Goal: Find specific page/section: Find specific page/section

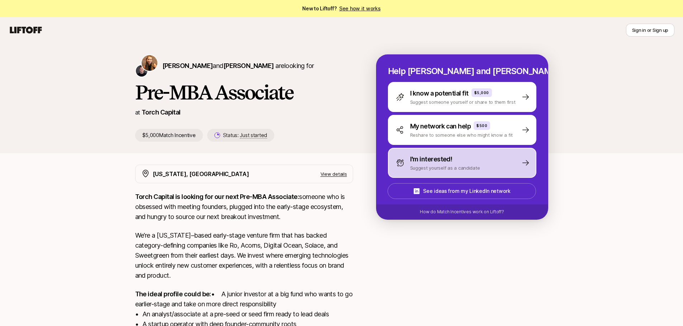
click at [414, 164] on p "I'm interested!" at bounding box center [431, 159] width 42 height 10
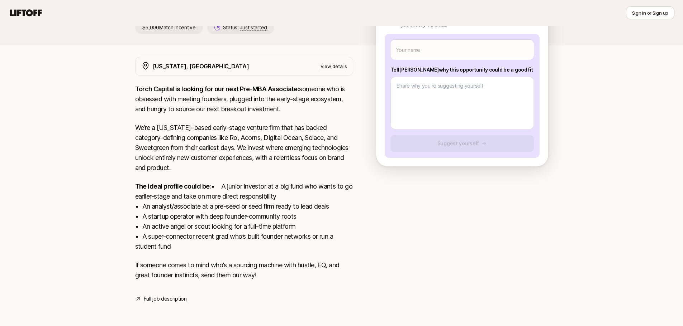
scroll to position [118, 0]
click at [263, 186] on p "The ideal profile could be: • A junior investor at a big fund who wants to go e…" at bounding box center [244, 217] width 218 height 70
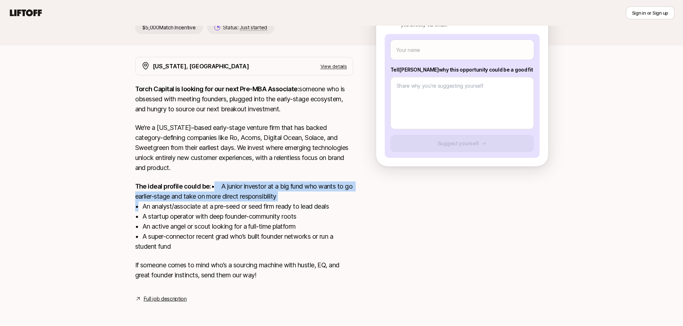
click at [263, 186] on p "The ideal profile could be: • A junior investor at a big fund who wants to go e…" at bounding box center [244, 217] width 218 height 70
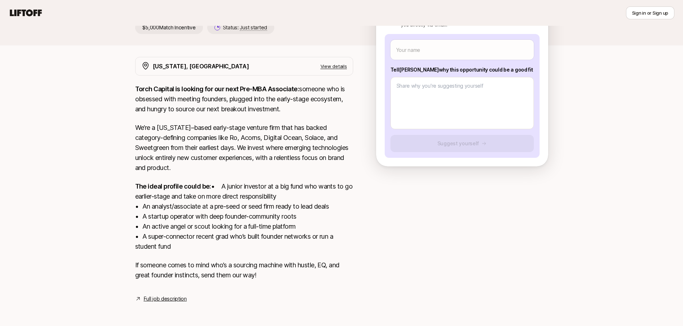
click at [257, 211] on p "The ideal profile could be: • A junior investor at a big fund who wants to go e…" at bounding box center [244, 217] width 218 height 70
click at [237, 218] on p "The ideal profile could be: • A junior investor at a big fund who wants to go e…" at bounding box center [244, 217] width 218 height 70
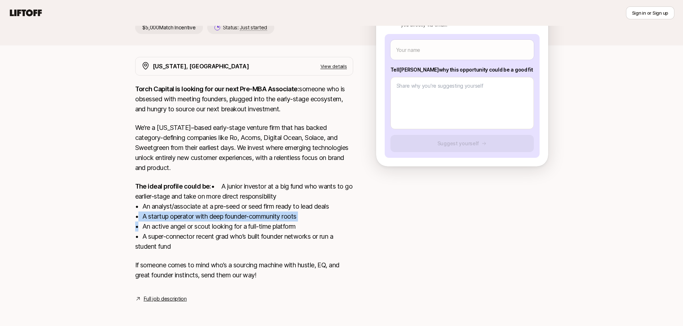
drag, startPoint x: 237, startPoint y: 218, endPoint x: 237, endPoint y: 227, distance: 9.0
click at [237, 219] on p "The ideal profile could be: • A junior investor at a big fund who wants to go e…" at bounding box center [244, 217] width 218 height 70
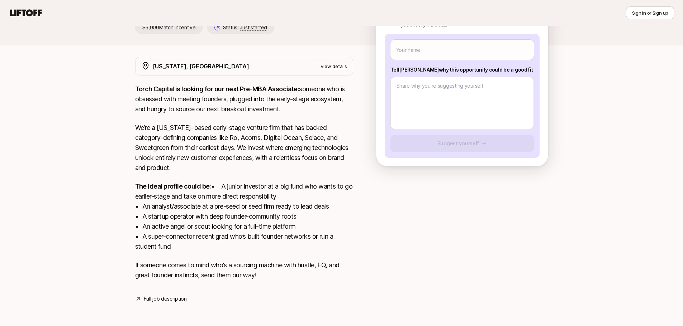
click at [237, 227] on p "The ideal profile could be: • A junior investor at a big fund who wants to go e…" at bounding box center [244, 217] width 218 height 70
click at [235, 236] on p "The ideal profile could be: • A junior investor at a big fund who wants to go e…" at bounding box center [244, 217] width 218 height 70
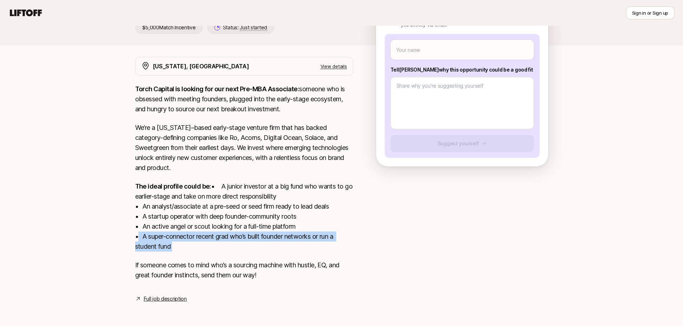
click at [235, 236] on p "The ideal profile could be: • A junior investor at a big fund who wants to go e…" at bounding box center [244, 217] width 218 height 70
click at [221, 241] on p "The ideal profile could be: • A junior investor at a big fund who wants to go e…" at bounding box center [244, 217] width 218 height 70
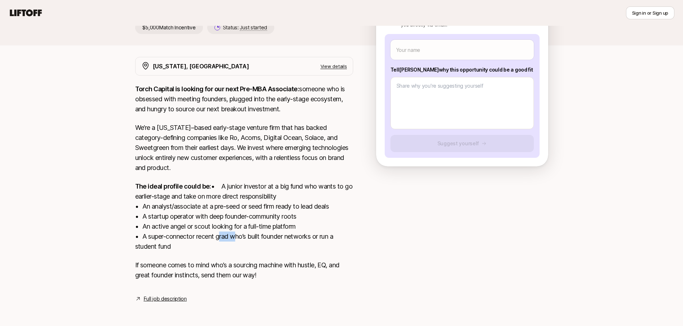
click at [221, 241] on p "The ideal profile could be: • A junior investor at a big fund who wants to go e…" at bounding box center [244, 217] width 218 height 70
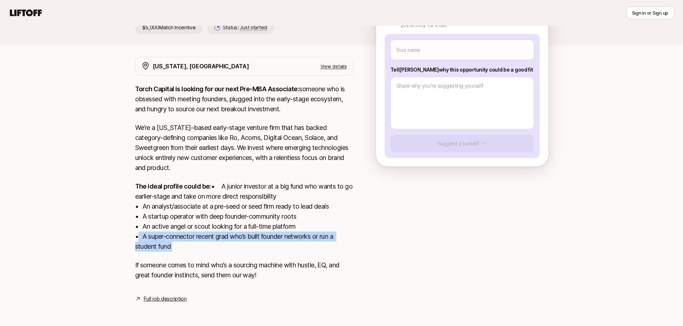
click at [221, 241] on p "The ideal profile could be: • A junior investor at a big fund who wants to go e…" at bounding box center [244, 217] width 218 height 70
click at [210, 241] on p "The ideal profile could be: • A junior investor at a big fund who wants to go e…" at bounding box center [244, 217] width 218 height 70
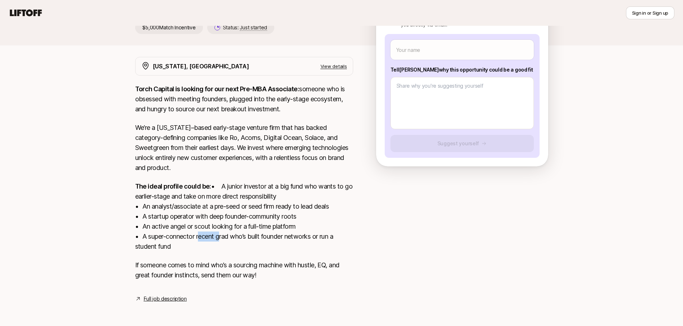
click at [210, 241] on p "The ideal profile could be: • A junior investor at a big fund who wants to go e…" at bounding box center [244, 217] width 218 height 70
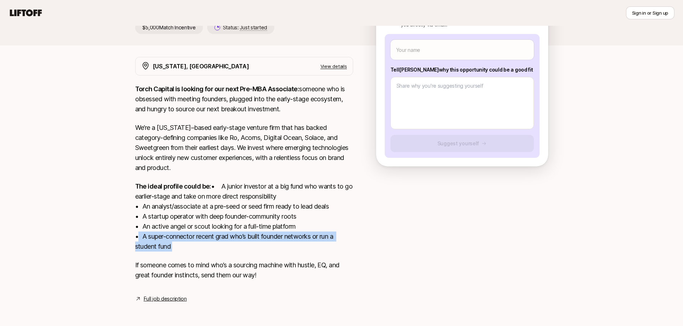
click at [210, 241] on p "The ideal profile could be: • A junior investor at a big fund who wants to go e…" at bounding box center [244, 217] width 218 height 70
click at [199, 245] on p "The ideal profile could be: • A junior investor at a big fund who wants to go e…" at bounding box center [244, 217] width 218 height 70
click at [198, 245] on p "The ideal profile could be: • A junior investor at a big fund who wants to go e…" at bounding box center [244, 217] width 218 height 70
click at [172, 243] on p "The ideal profile could be: • A junior investor at a big fund who wants to go e…" at bounding box center [244, 217] width 218 height 70
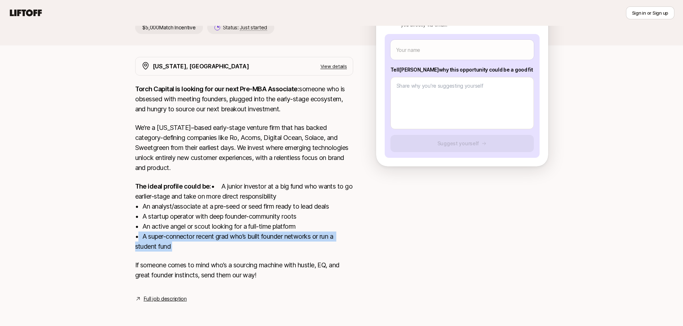
click at [172, 243] on p "The ideal profile could be: • A junior investor at a big fund who wants to go e…" at bounding box center [244, 217] width 218 height 70
click at [173, 245] on p "The ideal profile could be: • A junior investor at a big fund who wants to go e…" at bounding box center [244, 217] width 218 height 70
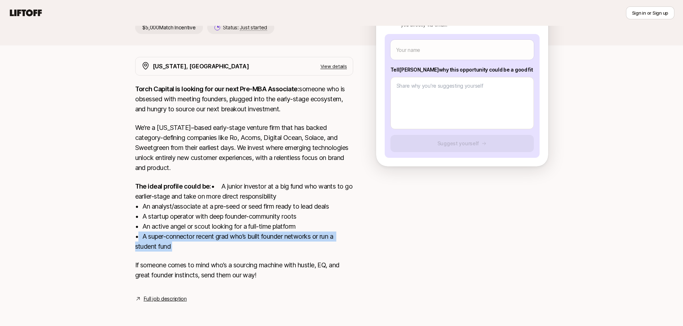
click at [175, 245] on p "The ideal profile could be: • A junior investor at a big fund who wants to go e…" at bounding box center [244, 217] width 218 height 70
click at [173, 243] on p "The ideal profile could be: • A junior investor at a big fund who wants to go e…" at bounding box center [244, 217] width 218 height 70
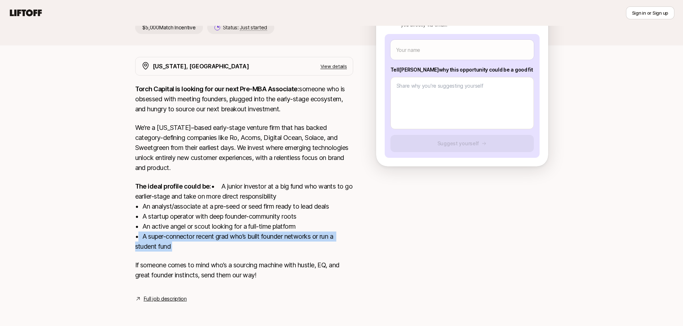
click at [173, 243] on p "The ideal profile could be: • A junior investor at a big fund who wants to go e…" at bounding box center [244, 217] width 218 height 70
click at [171, 241] on p "The ideal profile could be: • A junior investor at a big fund who wants to go e…" at bounding box center [244, 217] width 218 height 70
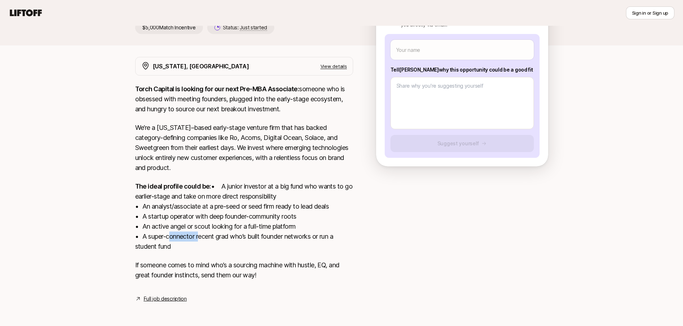
click at [171, 241] on p "The ideal profile could be: • A junior investor at a big fund who wants to go e…" at bounding box center [244, 217] width 218 height 70
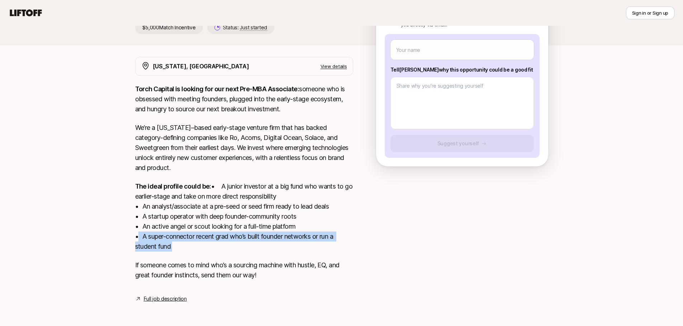
click at [171, 241] on p "The ideal profile could be: • A junior investor at a big fund who wants to go e…" at bounding box center [244, 217] width 218 height 70
click at [176, 242] on p "The ideal profile could be: • A junior investor at a big fund who wants to go e…" at bounding box center [244, 217] width 218 height 70
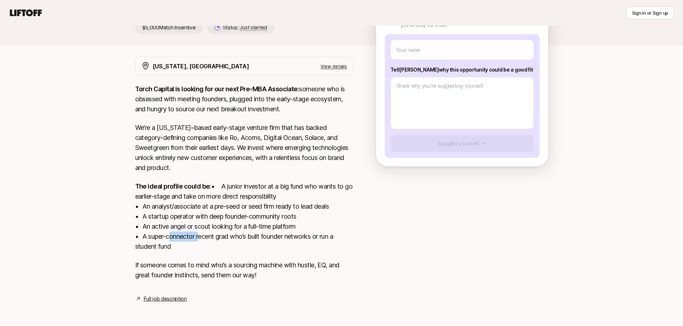
click at [176, 242] on p "The ideal profile could be: • A junior investor at a big fund who wants to go e…" at bounding box center [244, 217] width 218 height 70
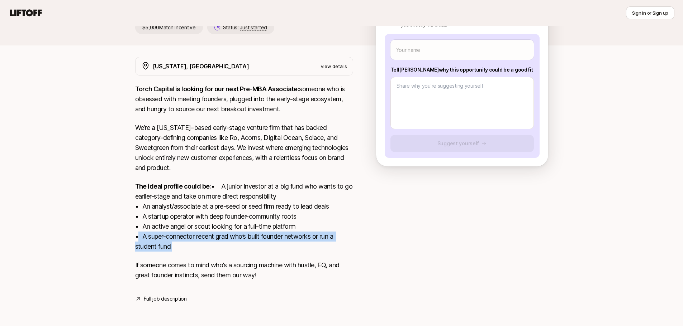
click at [176, 242] on p "The ideal profile could be: • A junior investor at a big fund who wants to go e…" at bounding box center [244, 217] width 218 height 70
click at [190, 243] on p "The ideal profile could be: • A junior investor at a big fund who wants to go e…" at bounding box center [244, 217] width 218 height 70
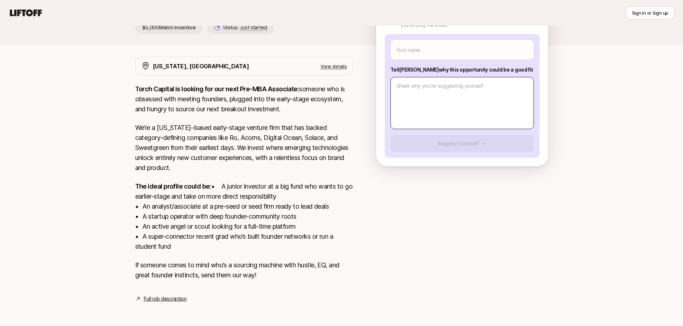
scroll to position [0, 0]
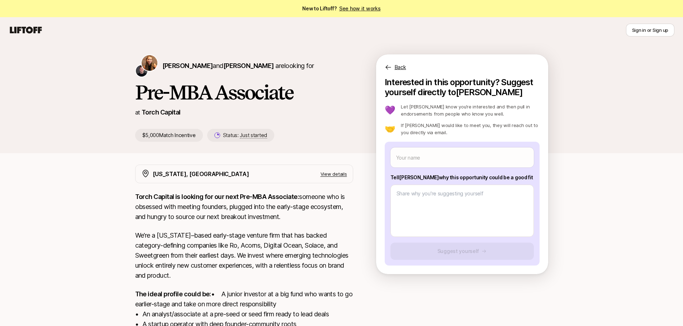
click at [147, 197] on strong "Torch Capital is looking for our next Pre-MBA Associate:" at bounding box center [217, 197] width 164 height 8
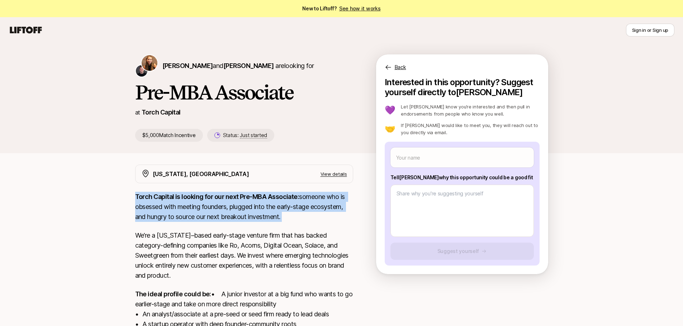
click at [147, 197] on strong "Torch Capital is looking for our next Pre-MBA Associate:" at bounding box center [217, 197] width 164 height 8
click at [142, 211] on p "Torch Capital is looking for our next Pre-MBA Associate: someone who is obsesse…" at bounding box center [244, 207] width 218 height 30
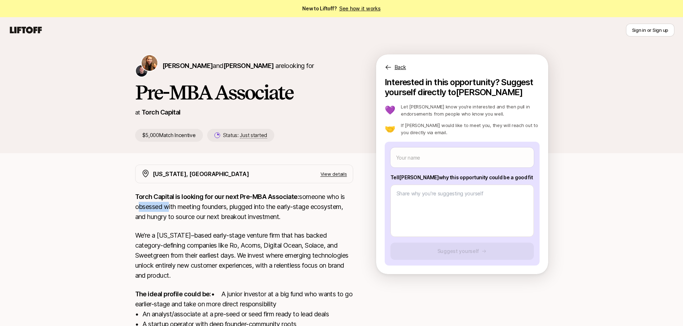
click at [142, 211] on p "Torch Capital is looking for our next Pre-MBA Associate: someone who is obsesse…" at bounding box center [244, 207] width 218 height 30
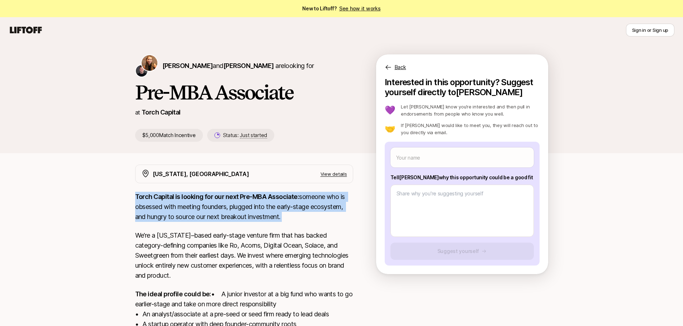
click at [141, 211] on p "Torch Capital is looking for our next Pre-MBA Associate: someone who is obsesse…" at bounding box center [244, 207] width 218 height 30
click at [137, 213] on p "Torch Capital is looking for our next Pre-MBA Associate: someone who is obsesse…" at bounding box center [244, 207] width 218 height 30
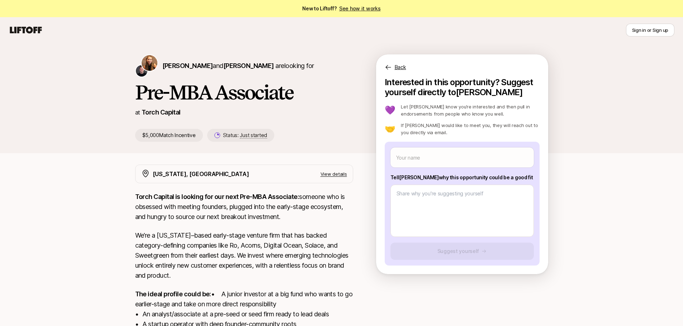
click at [135, 210] on p "Torch Capital is looking for our next Pre-MBA Associate: someone who is obsesse…" at bounding box center [244, 207] width 218 height 30
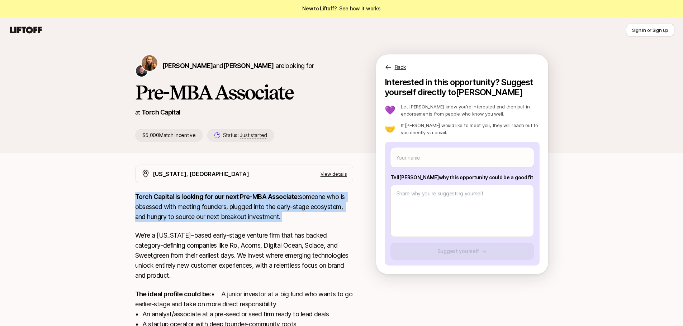
drag, startPoint x: 135, startPoint y: 210, endPoint x: 121, endPoint y: 211, distance: 14.0
click at [133, 210] on div "[US_STATE], [GEOGRAPHIC_DATA] View details Torch Capital is looking for our nex…" at bounding box center [341, 288] width 430 height 247
click at [121, 211] on div "[PERSON_NAME] and [PERSON_NAME] are looking for Pre-MBA Associate at Torch Capi…" at bounding box center [341, 236] width 683 height 386
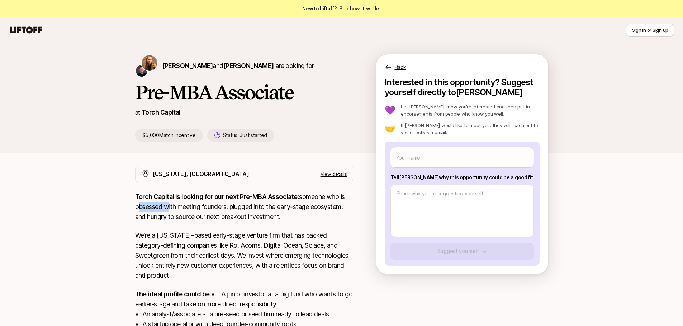
click at [121, 211] on div "[PERSON_NAME] and [PERSON_NAME] are looking for Pre-MBA Associate at Torch Capi…" at bounding box center [341, 236] width 683 height 386
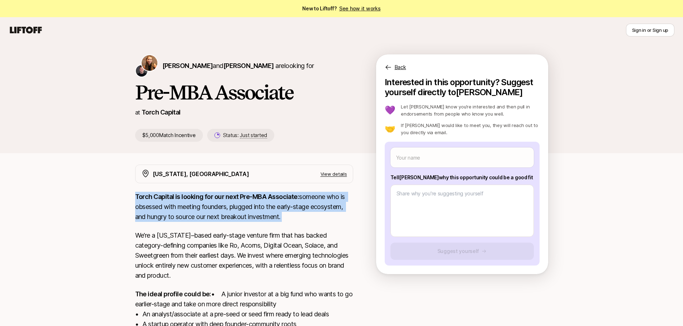
click at [121, 211] on div "[PERSON_NAME] and [PERSON_NAME] are looking for Pre-MBA Associate at Torch Capi…" at bounding box center [341, 236] width 683 height 386
click at [116, 211] on div "[PERSON_NAME] and [PERSON_NAME] are looking for Pre-MBA Associate at Torch Capi…" at bounding box center [341, 236] width 683 height 386
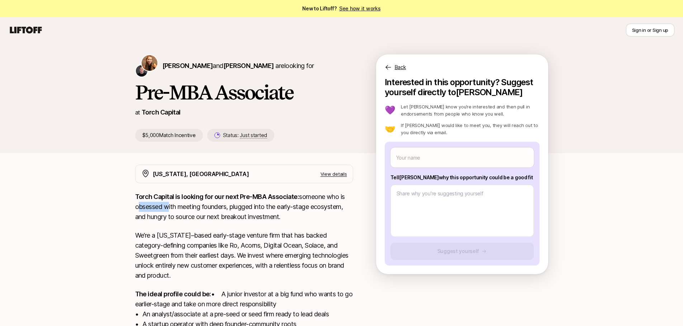
click at [117, 211] on div "[PERSON_NAME] and [PERSON_NAME] are looking for Pre-MBA Associate at Torch Capi…" at bounding box center [341, 236] width 683 height 386
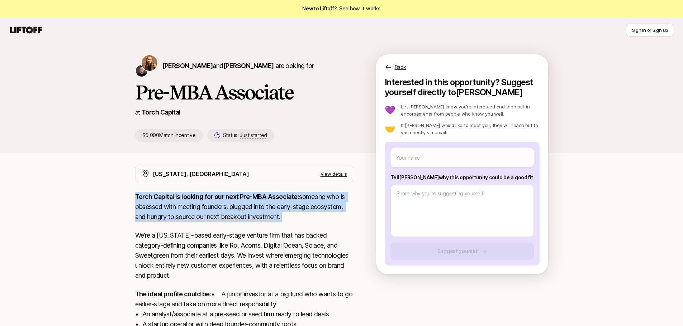
click at [117, 211] on div "[PERSON_NAME] and [PERSON_NAME] are looking for Pre-MBA Associate at Torch Capi…" at bounding box center [341, 236] width 683 height 386
click at [135, 216] on p "Torch Capital is looking for our next Pre-MBA Associate: someone who is obsesse…" at bounding box center [244, 207] width 218 height 30
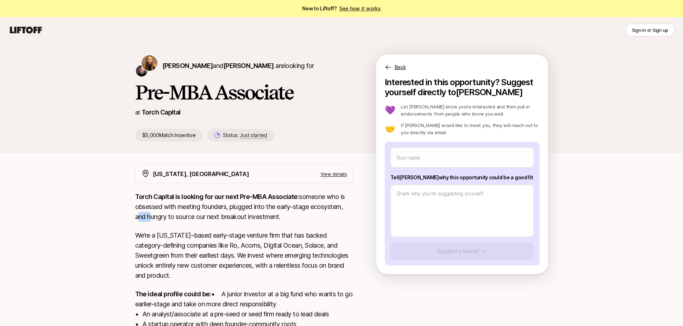
click at [135, 216] on p "Torch Capital is looking for our next Pre-MBA Associate: someone who is obsesse…" at bounding box center [244, 207] width 218 height 30
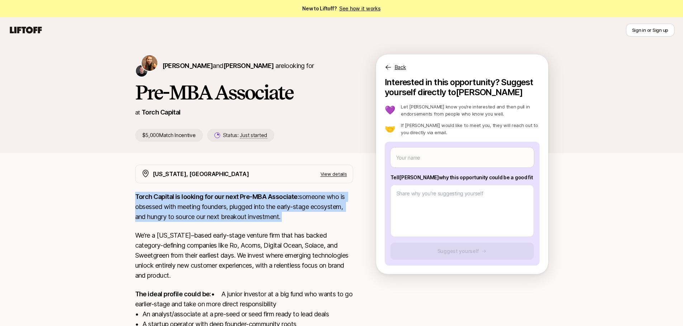
click at [135, 216] on p "Torch Capital is looking for our next Pre-MBA Associate: someone who is obsesse…" at bounding box center [244, 207] width 218 height 30
click at [131, 216] on div "[US_STATE], [GEOGRAPHIC_DATA] View details Torch Capital is looking for our nex…" at bounding box center [341, 288] width 430 height 247
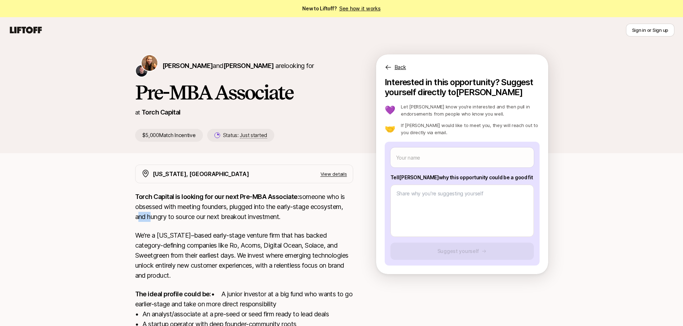
click at [131, 216] on div "[US_STATE], [GEOGRAPHIC_DATA] View details Torch Capital is looking for our nex…" at bounding box center [341, 288] width 430 height 247
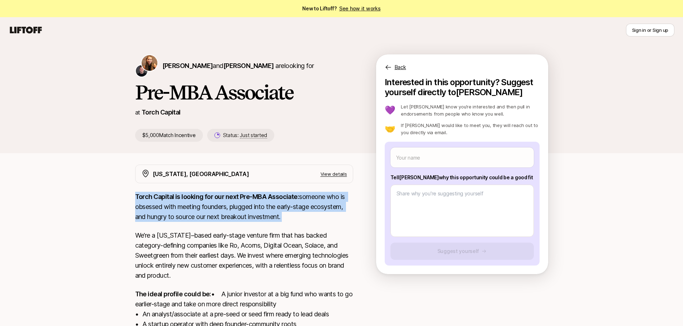
click at [131, 216] on div "[US_STATE], [GEOGRAPHIC_DATA] View details Torch Capital is looking for our nex…" at bounding box center [341, 288] width 430 height 247
click at [125, 217] on div "[PERSON_NAME] and [PERSON_NAME] are looking for Pre-MBA Associate at Torch Capi…" at bounding box center [341, 236] width 683 height 386
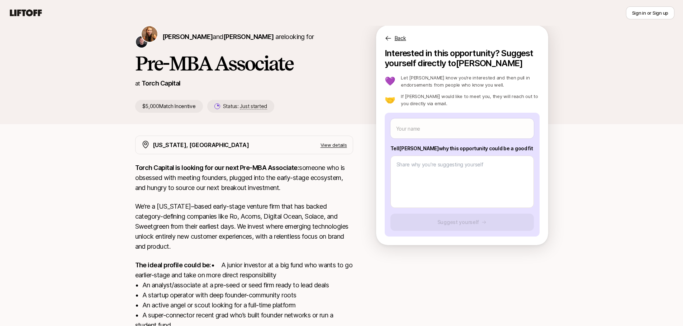
scroll to position [72, 0]
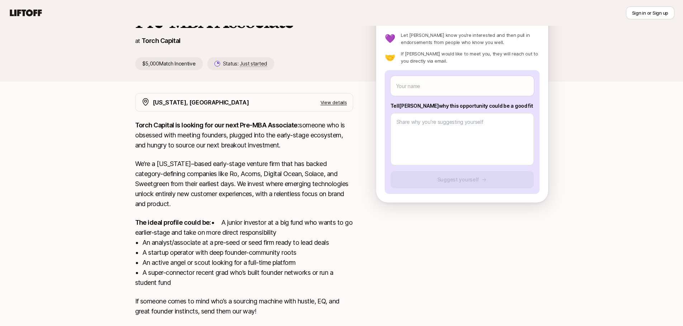
drag, startPoint x: 301, startPoint y: 125, endPoint x: 300, endPoint y: 142, distance: 17.3
click at [300, 142] on p "Torch Capital is looking for our next Pre-MBA Associate: someone who is obsesse…" at bounding box center [244, 135] width 218 height 30
drag, startPoint x: 299, startPoint y: 143, endPoint x: 300, endPoint y: 125, distance: 18.0
click at [300, 125] on p "Torch Capital is looking for our next Pre-MBA Associate: someone who is obsesse…" at bounding box center [244, 135] width 218 height 30
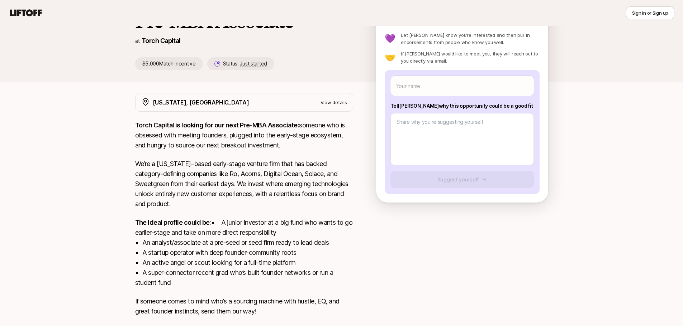
click at [300, 125] on p "Torch Capital is looking for our next Pre-MBA Associate: someone who is obsesse…" at bounding box center [244, 135] width 218 height 30
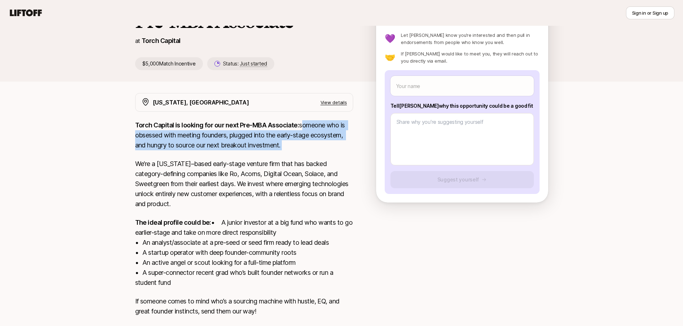
drag, startPoint x: 300, startPoint y: 125, endPoint x: 311, endPoint y: 145, distance: 22.6
click at [311, 145] on p "Torch Capital is looking for our next Pre-MBA Associate: someone who is obsesse…" at bounding box center [244, 135] width 218 height 30
click at [310, 144] on p "Torch Capital is looking for our next Pre-MBA Associate: someone who is obsesse…" at bounding box center [244, 135] width 218 height 30
drag, startPoint x: 310, startPoint y: 144, endPoint x: 301, endPoint y: 123, distance: 23.9
click at [301, 123] on p "Torch Capital is looking for our next Pre-MBA Associate: someone who is obsesse…" at bounding box center [244, 135] width 218 height 30
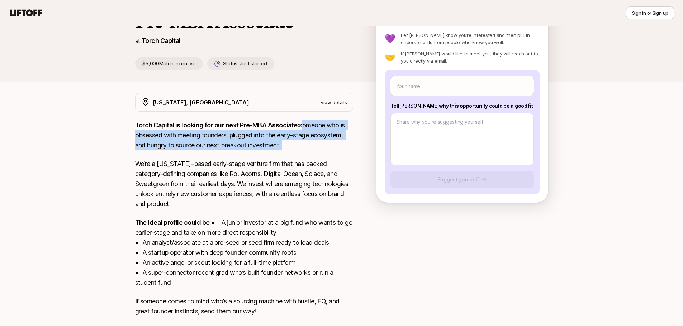
click at [301, 129] on p "Torch Capital is looking for our next Pre-MBA Associate: someone who is obsesse…" at bounding box center [244, 135] width 218 height 30
drag, startPoint x: 301, startPoint y: 127, endPoint x: 305, endPoint y: 142, distance: 16.0
click at [305, 142] on p "Torch Capital is looking for our next Pre-MBA Associate: someone who is obsesse…" at bounding box center [244, 135] width 218 height 30
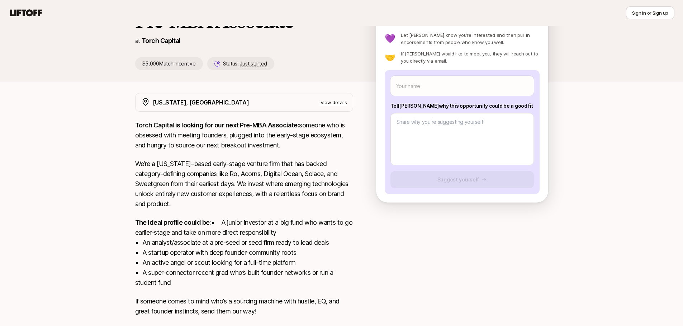
click at [282, 143] on p "Torch Capital is looking for our next Pre-MBA Associate: someone who is obsesse…" at bounding box center [244, 135] width 218 height 30
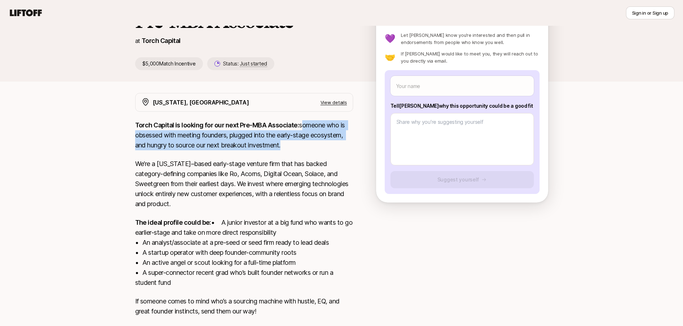
drag, startPoint x: 281, startPoint y: 144, endPoint x: 301, endPoint y: 125, distance: 28.1
click at [301, 125] on p "Torch Capital is looking for our next Pre-MBA Associate: someone who is obsesse…" at bounding box center [244, 135] width 218 height 30
drag, startPoint x: 301, startPoint y: 125, endPoint x: 279, endPoint y: 146, distance: 30.2
click at [279, 146] on p "Torch Capital is looking for our next Pre-MBA Associate: someone who is obsesse…" at bounding box center [244, 135] width 218 height 30
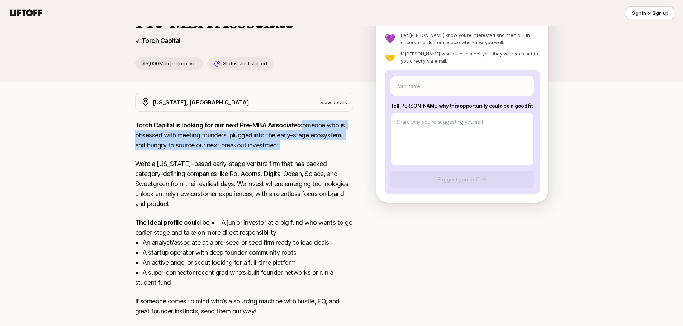
click at [279, 146] on p "Torch Capital is looking for our next Pre-MBA Associate: someone who is obsesse…" at bounding box center [244, 135] width 218 height 30
drag, startPoint x: 280, startPoint y: 146, endPoint x: 301, endPoint y: 123, distance: 31.2
click at [302, 123] on p "Torch Capital is looking for our next Pre-MBA Associate: someone who is obsesse…" at bounding box center [244, 135] width 218 height 30
click at [301, 124] on p "Torch Capital is looking for our next Pre-MBA Associate: someone who is obsesse…" at bounding box center [244, 135] width 218 height 30
drag, startPoint x: 300, startPoint y: 126, endPoint x: 282, endPoint y: 145, distance: 26.6
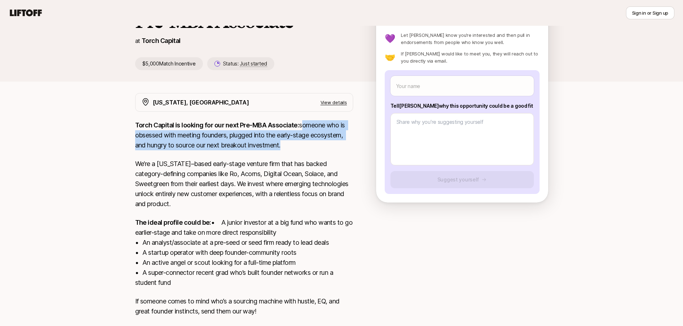
click at [282, 145] on p "Torch Capital is looking for our next Pre-MBA Associate: someone who is obsesse…" at bounding box center [244, 135] width 218 height 30
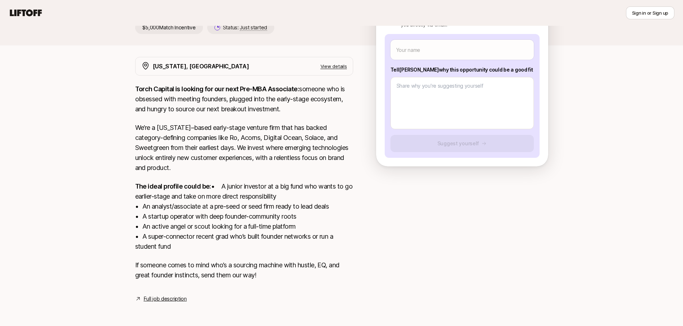
scroll to position [118, 0]
click at [178, 209] on p "The ideal profile could be: • A junior investor at a big fund who wants to go e…" at bounding box center [244, 217] width 218 height 70
click at [178, 217] on p "The ideal profile could be: • A junior investor at a big fund who wants to go e…" at bounding box center [244, 217] width 218 height 70
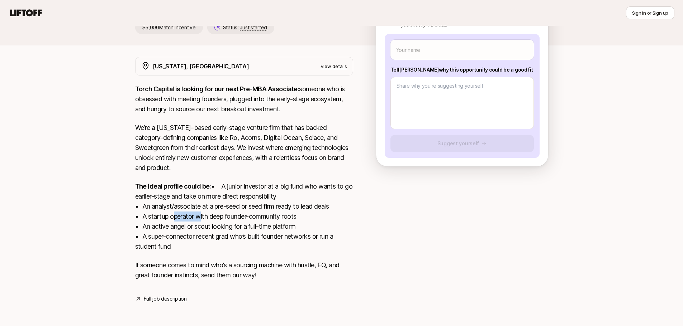
click at [178, 217] on p "The ideal profile could be: • A junior investor at a big fund who wants to go e…" at bounding box center [244, 217] width 218 height 70
click at [178, 226] on p "The ideal profile could be: • A junior investor at a big fund who wants to go e…" at bounding box center [244, 217] width 218 height 70
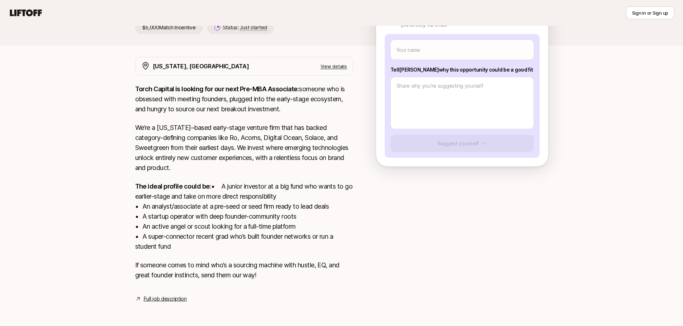
click at [180, 236] on p "The ideal profile could be: • A junior investor at a big fund who wants to go e…" at bounding box center [244, 217] width 218 height 70
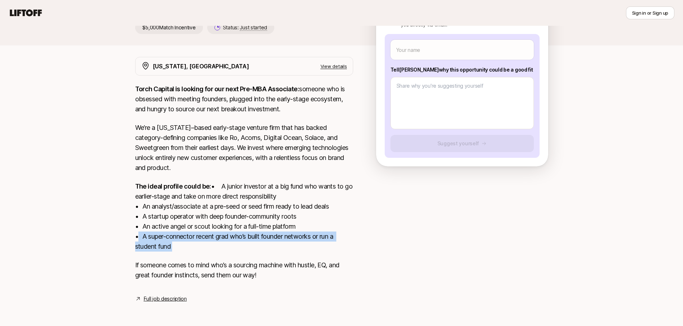
click at [180, 236] on p "The ideal profile could be: • A junior investor at a big fund who wants to go e…" at bounding box center [244, 217] width 218 height 70
click at [180, 240] on p "The ideal profile could be: • A junior investor at a big fund who wants to go e…" at bounding box center [244, 217] width 218 height 70
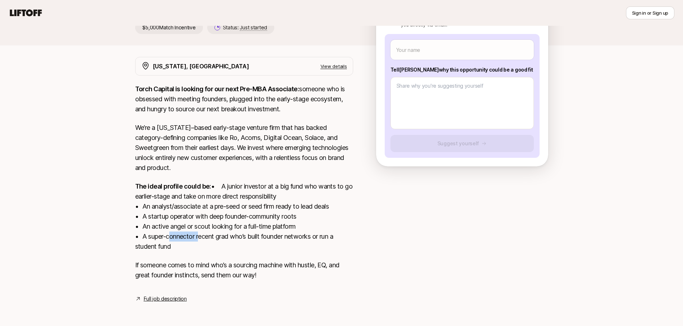
click at [180, 240] on p "The ideal profile could be: • A junior investor at a big fund who wants to go e…" at bounding box center [244, 217] width 218 height 70
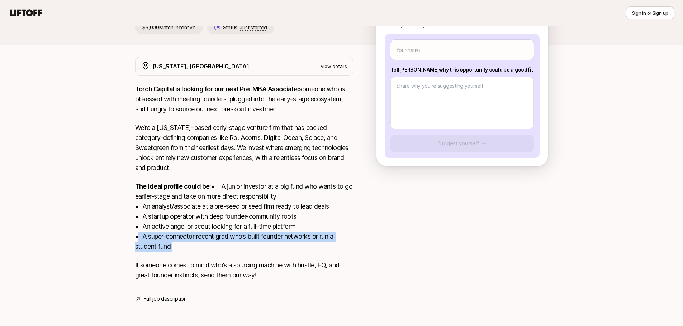
click at [180, 240] on p "The ideal profile could be: • A junior investor at a big fund who wants to go e…" at bounding box center [244, 217] width 218 height 70
click at [175, 242] on p "The ideal profile could be: • A junior investor at a big fund who wants to go e…" at bounding box center [244, 217] width 218 height 70
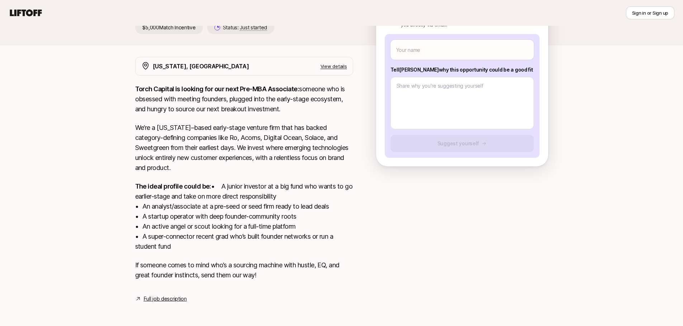
click at [159, 239] on p "The ideal profile could be: • A junior investor at a big fund who wants to go e…" at bounding box center [244, 217] width 218 height 70
drag, startPoint x: 142, startPoint y: 238, endPoint x: 182, endPoint y: 245, distance: 40.7
click at [194, 249] on p "The ideal profile could be: • A junior investor at a big fund who wants to go e…" at bounding box center [244, 217] width 218 height 70
click at [182, 245] on p "The ideal profile could be: • A junior investor at a big fund who wants to go e…" at bounding box center [244, 217] width 218 height 70
click at [158, 243] on p "The ideal profile could be: • A junior investor at a big fund who wants to go e…" at bounding box center [244, 217] width 218 height 70
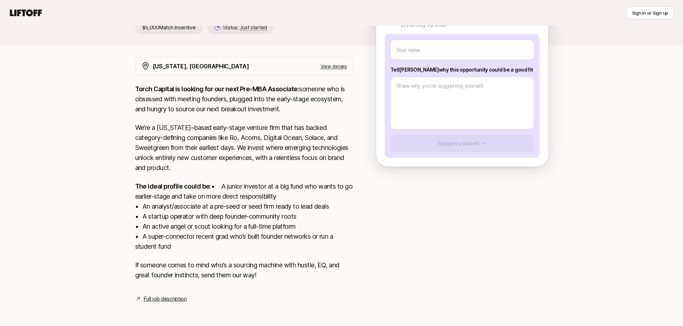
click at [154, 243] on p "The ideal profile could be: • A junior investor at a big fund who wants to go e…" at bounding box center [244, 217] width 218 height 70
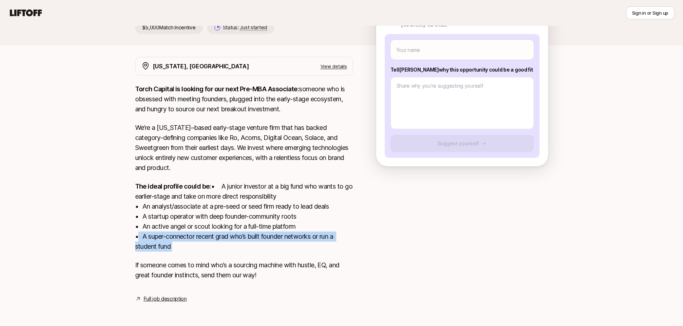
click at [154, 243] on p "The ideal profile could be: • A junior investor at a big fund who wants to go e…" at bounding box center [244, 217] width 218 height 70
click at [146, 243] on p "The ideal profile could be: • A junior investor at a big fund who wants to go e…" at bounding box center [244, 217] width 218 height 70
drag, startPoint x: 143, startPoint y: 239, endPoint x: 186, endPoint y: 249, distance: 44.5
click at [186, 249] on p "The ideal profile could be: • A junior investor at a big fund who wants to go e…" at bounding box center [244, 217] width 218 height 70
click at [186, 248] on p "The ideal profile could be: • A junior investor at a big fund who wants to go e…" at bounding box center [244, 217] width 218 height 70
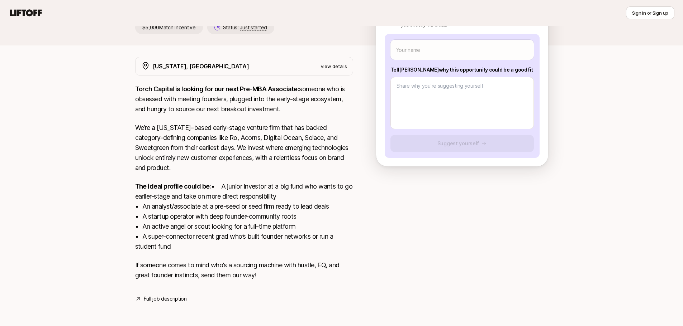
click at [150, 230] on p "The ideal profile could be: • A junior investor at a big fund who wants to go e…" at bounding box center [244, 217] width 218 height 70
click at [147, 229] on p "The ideal profile could be: • A junior investor at a big fund who wants to go e…" at bounding box center [244, 217] width 218 height 70
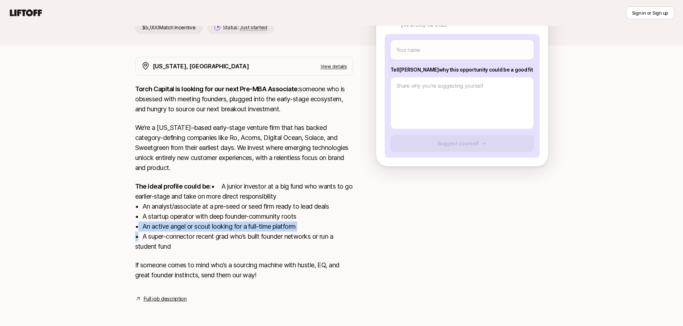
click at [147, 229] on p "The ideal profile could be: • A junior investor at a big fund who wants to go e…" at bounding box center [244, 217] width 218 height 70
click at [151, 228] on p "The ideal profile could be: • A junior investor at a big fund who wants to go e…" at bounding box center [244, 217] width 218 height 70
drag, startPoint x: 152, startPoint y: 228, endPoint x: 168, endPoint y: 237, distance: 18.1
click at [153, 228] on p "The ideal profile could be: • A junior investor at a big fund who wants to go e…" at bounding box center [244, 217] width 218 height 70
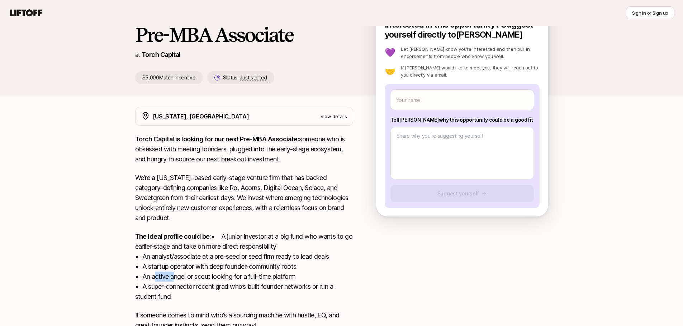
scroll to position [0, 0]
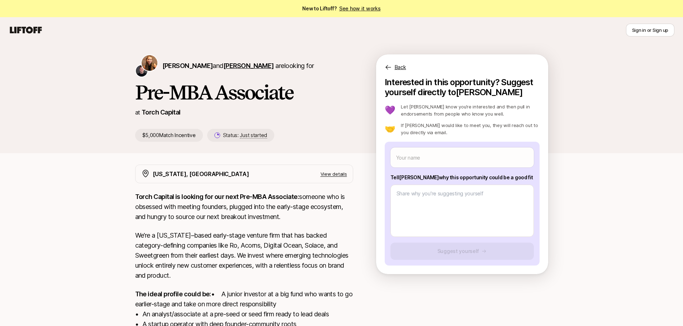
click at [235, 65] on span "[PERSON_NAME]" at bounding box center [248, 66] width 51 height 8
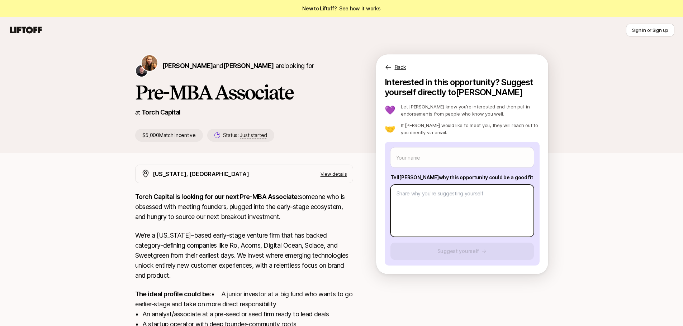
click at [445, 198] on textarea at bounding box center [461, 211] width 143 height 52
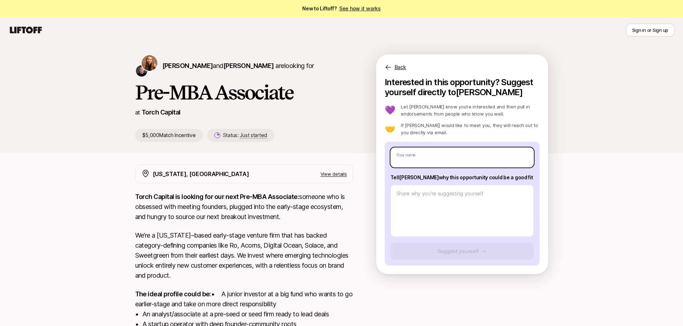
click at [431, 163] on input "text" at bounding box center [461, 158] width 143 height 20
click at [432, 159] on input "text" at bounding box center [461, 158] width 143 height 20
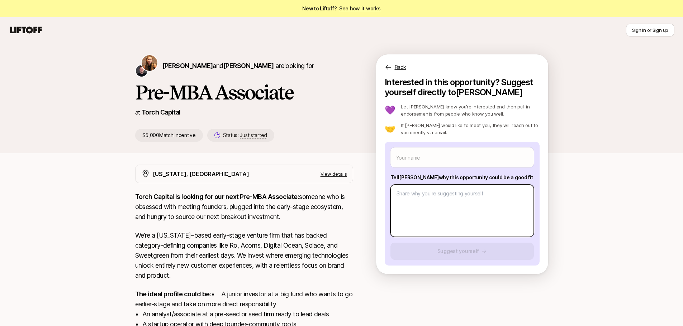
click at [435, 212] on textarea at bounding box center [461, 211] width 143 height 52
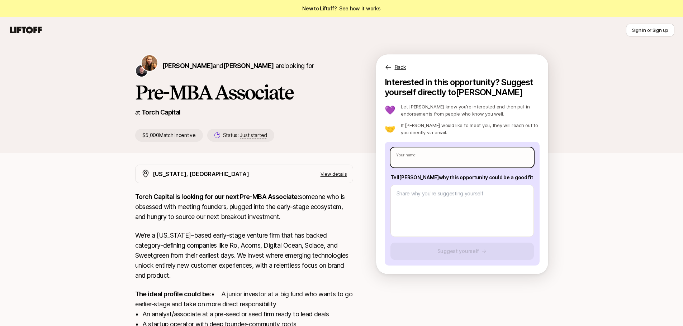
click at [437, 159] on input "text" at bounding box center [461, 158] width 143 height 20
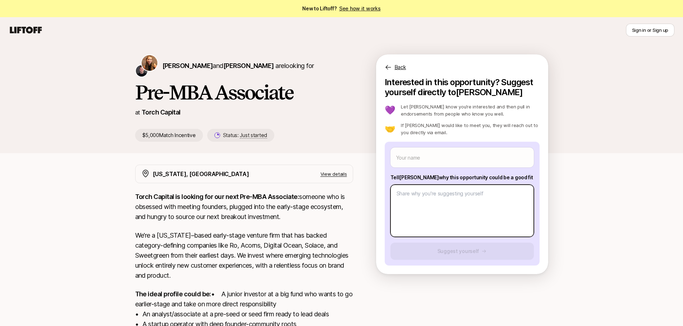
click at [434, 197] on textarea at bounding box center [461, 211] width 143 height 52
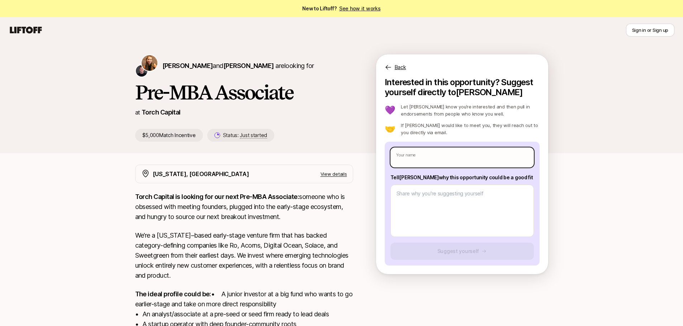
click at [438, 158] on input "text" at bounding box center [461, 158] width 143 height 20
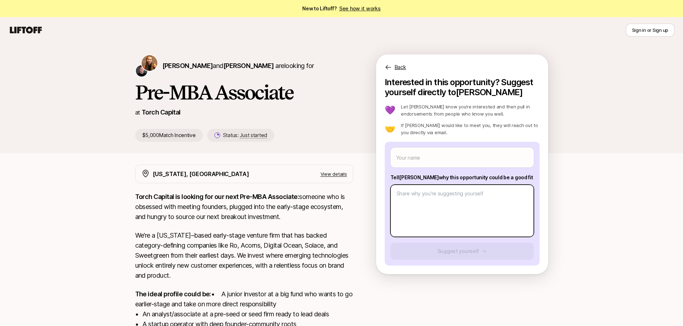
click at [444, 194] on textarea at bounding box center [461, 211] width 143 height 52
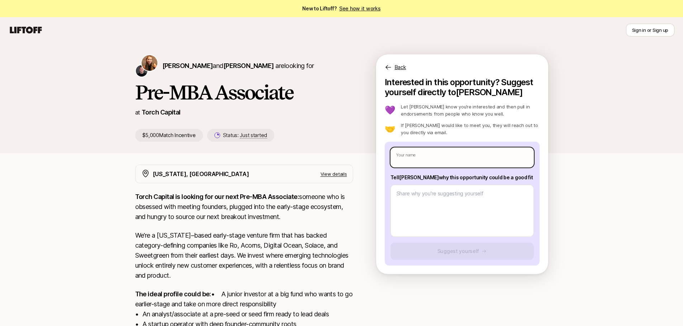
click at [440, 158] on input "text" at bounding box center [461, 158] width 143 height 20
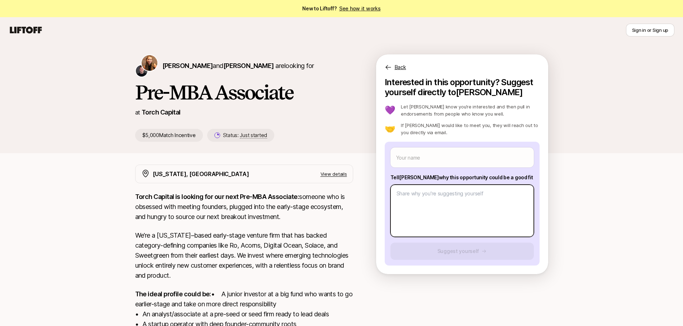
click at [448, 196] on textarea at bounding box center [461, 211] width 143 height 52
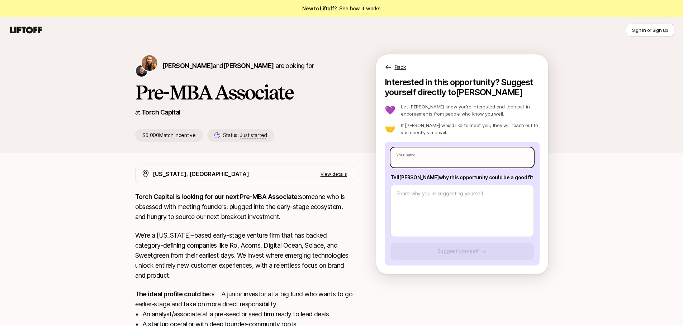
click at [437, 155] on input "text" at bounding box center [461, 158] width 143 height 20
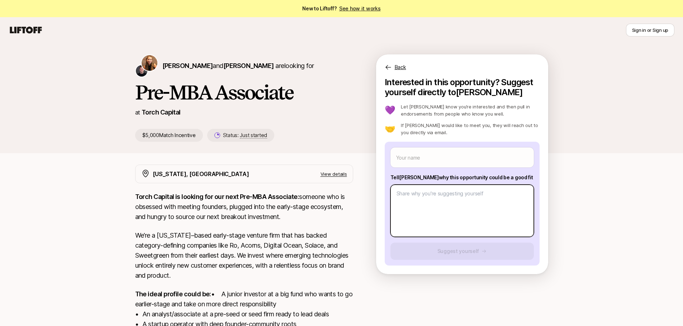
click at [440, 199] on textarea at bounding box center [461, 211] width 143 height 52
click at [560, 167] on div "[PERSON_NAME] and [PERSON_NAME] are looking for Pre-MBA Associate at Torch Capi…" at bounding box center [341, 236] width 683 height 386
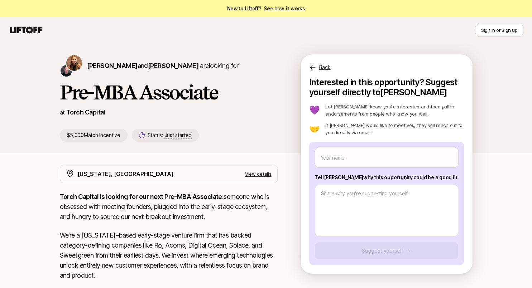
type textarea "x"
